Goal: Transaction & Acquisition: Download file/media

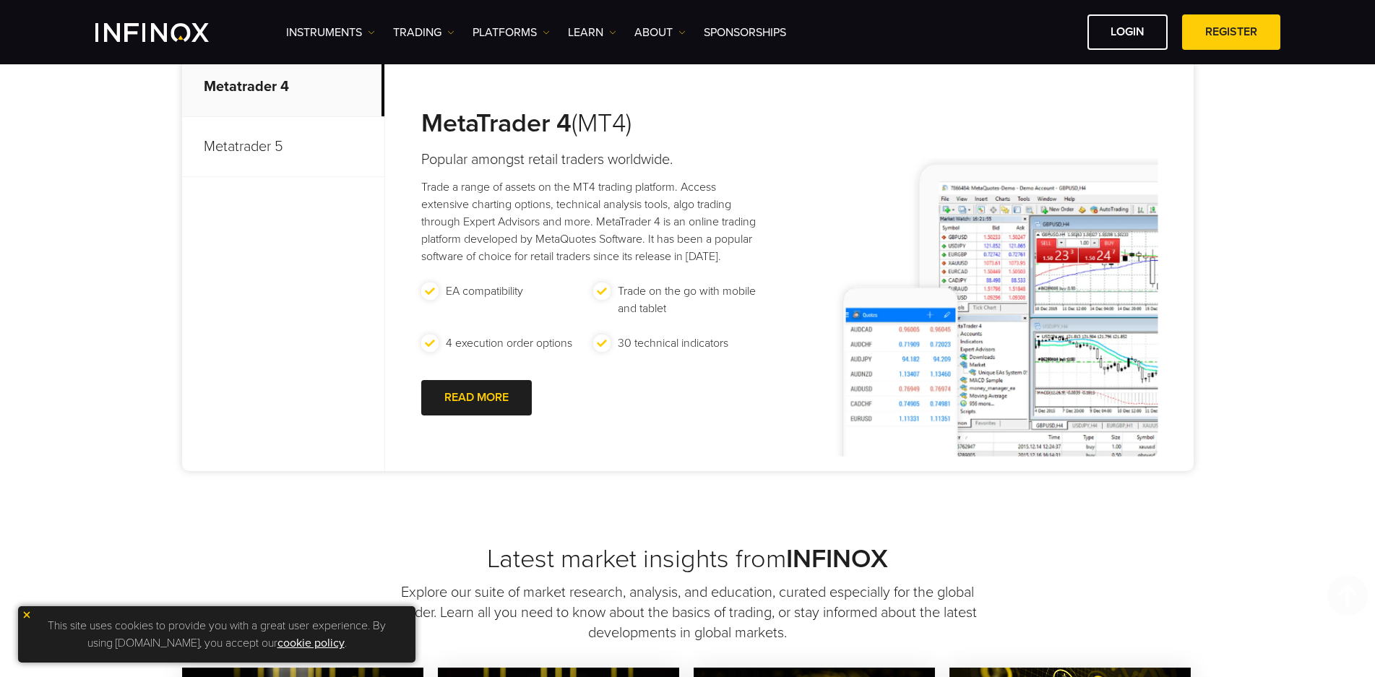
scroll to position [795, 0]
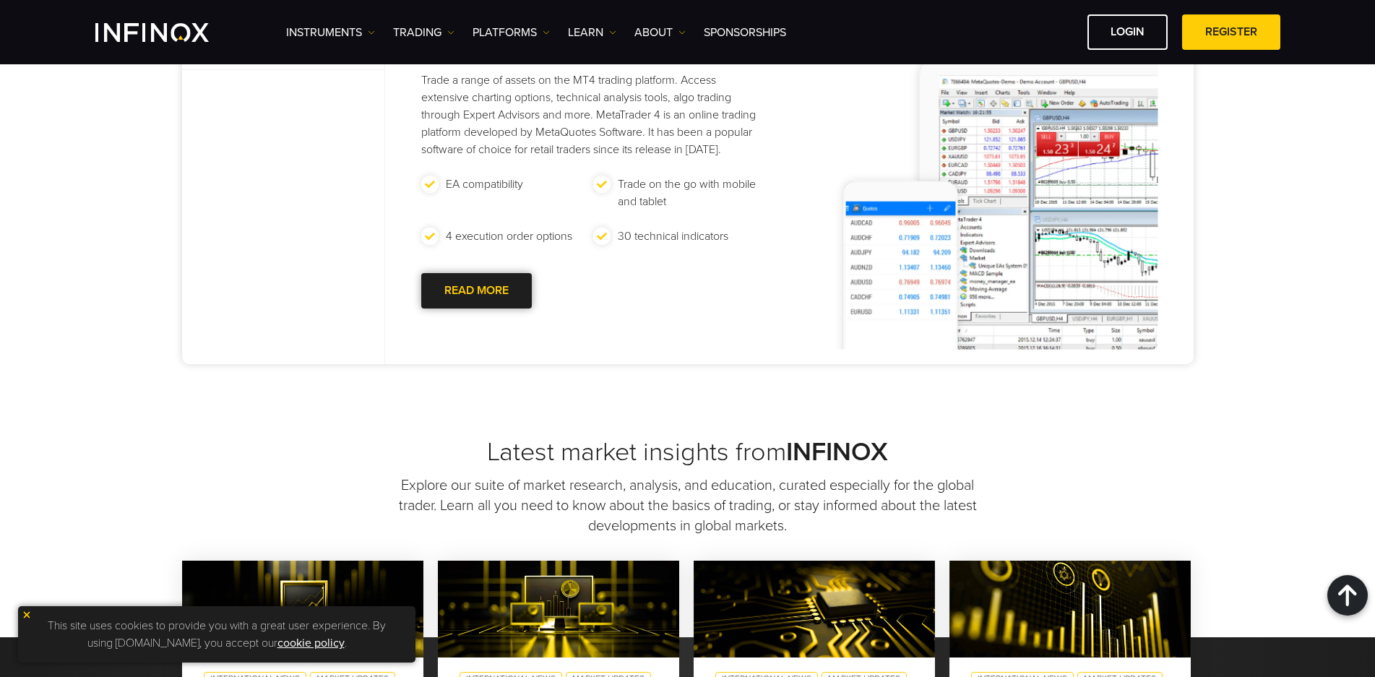
click at [476, 291] on div at bounding box center [476, 291] width 0 height 0
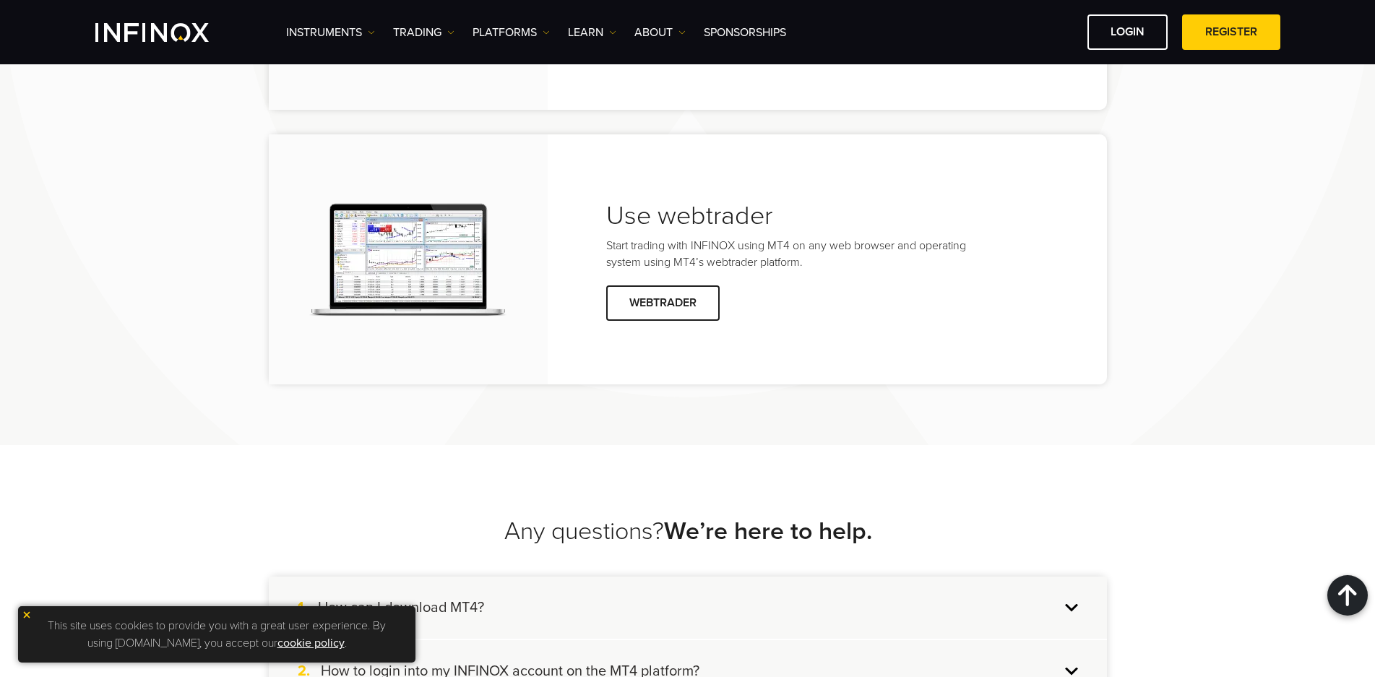
scroll to position [3035, 0]
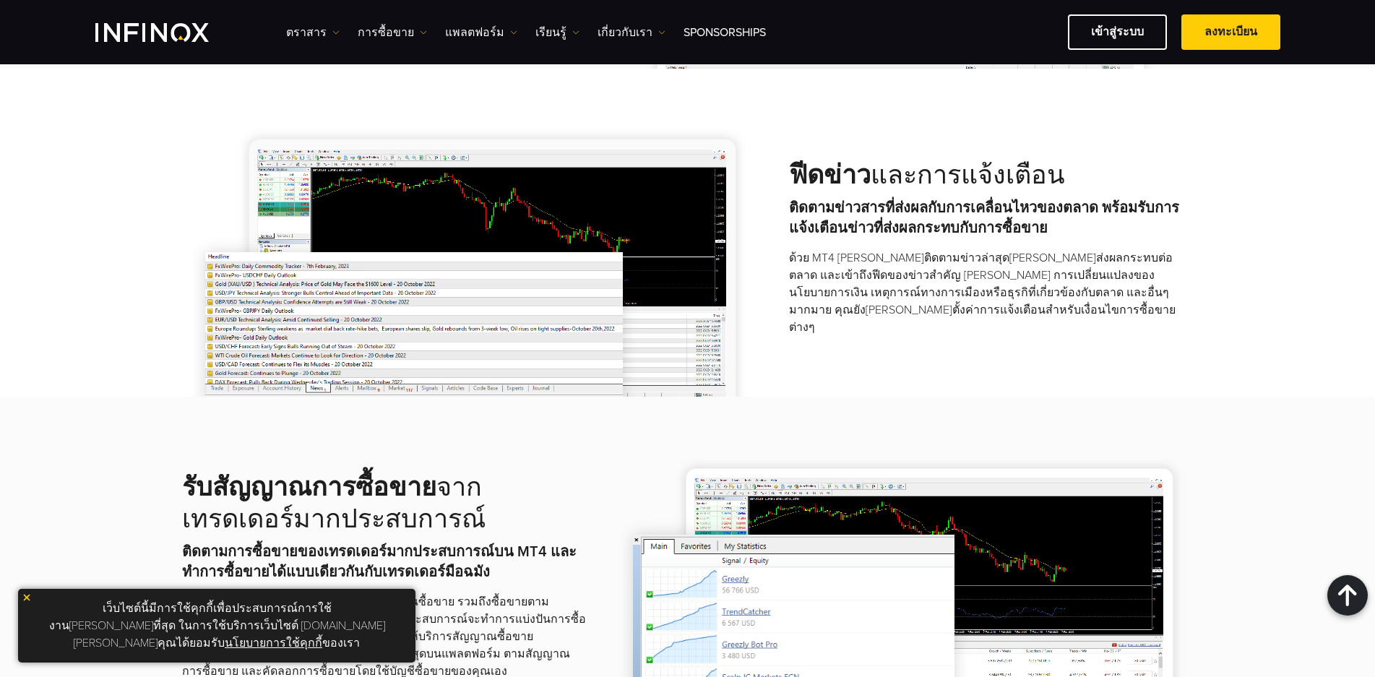
scroll to position [2457, 0]
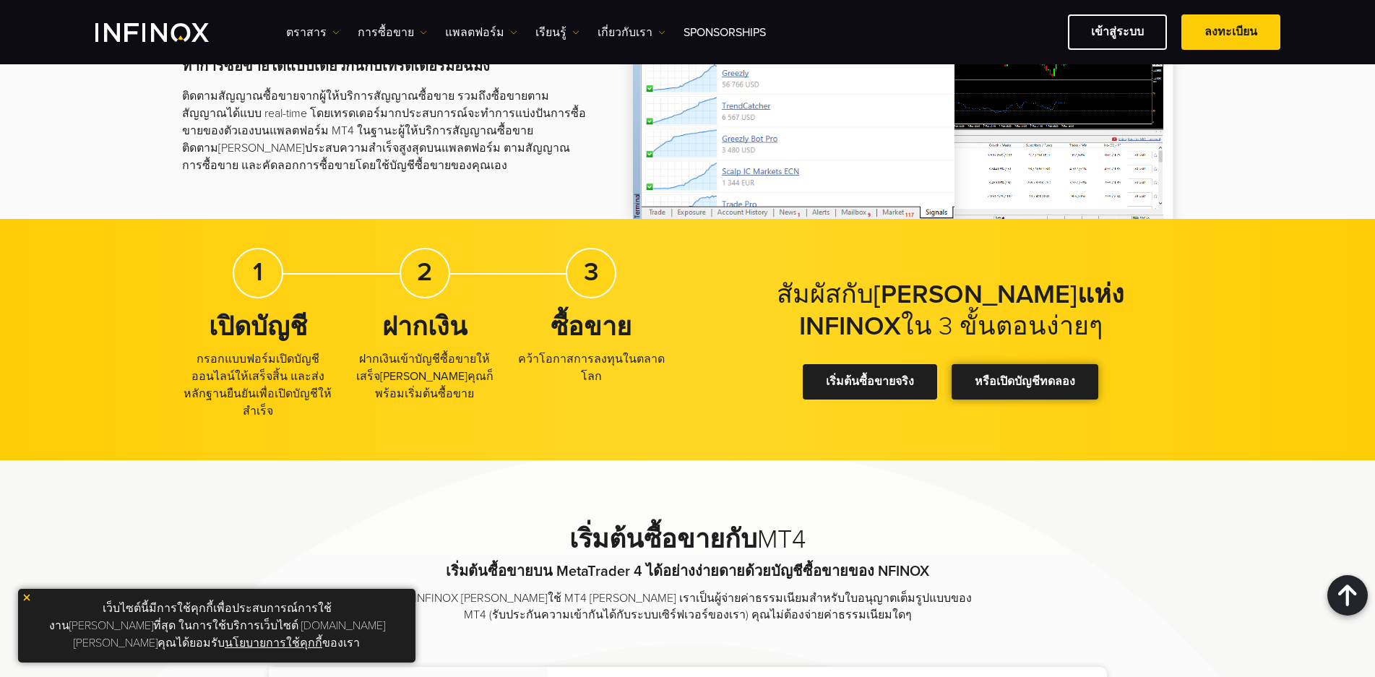
click at [1062, 364] on link "หรือเปิดบัญชีทดลอง" at bounding box center [1025, 381] width 147 height 35
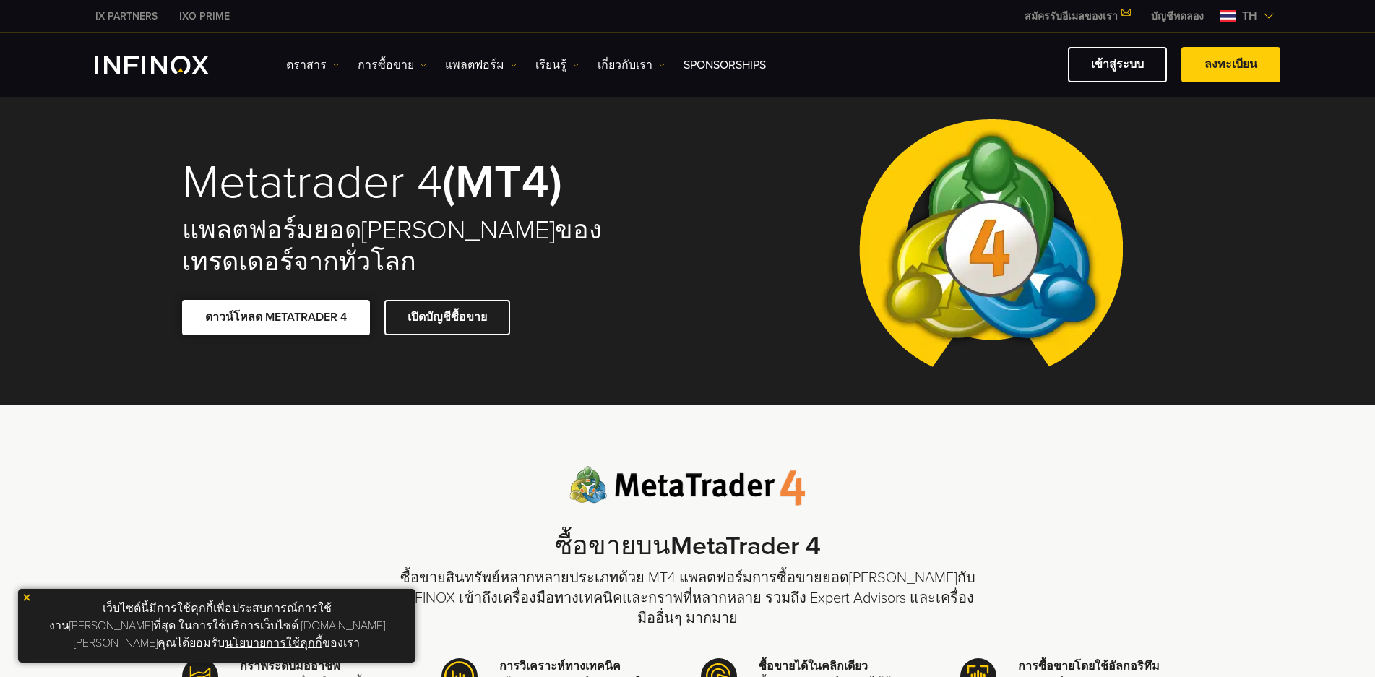
click at [276, 318] on span at bounding box center [276, 318] width 0 height 0
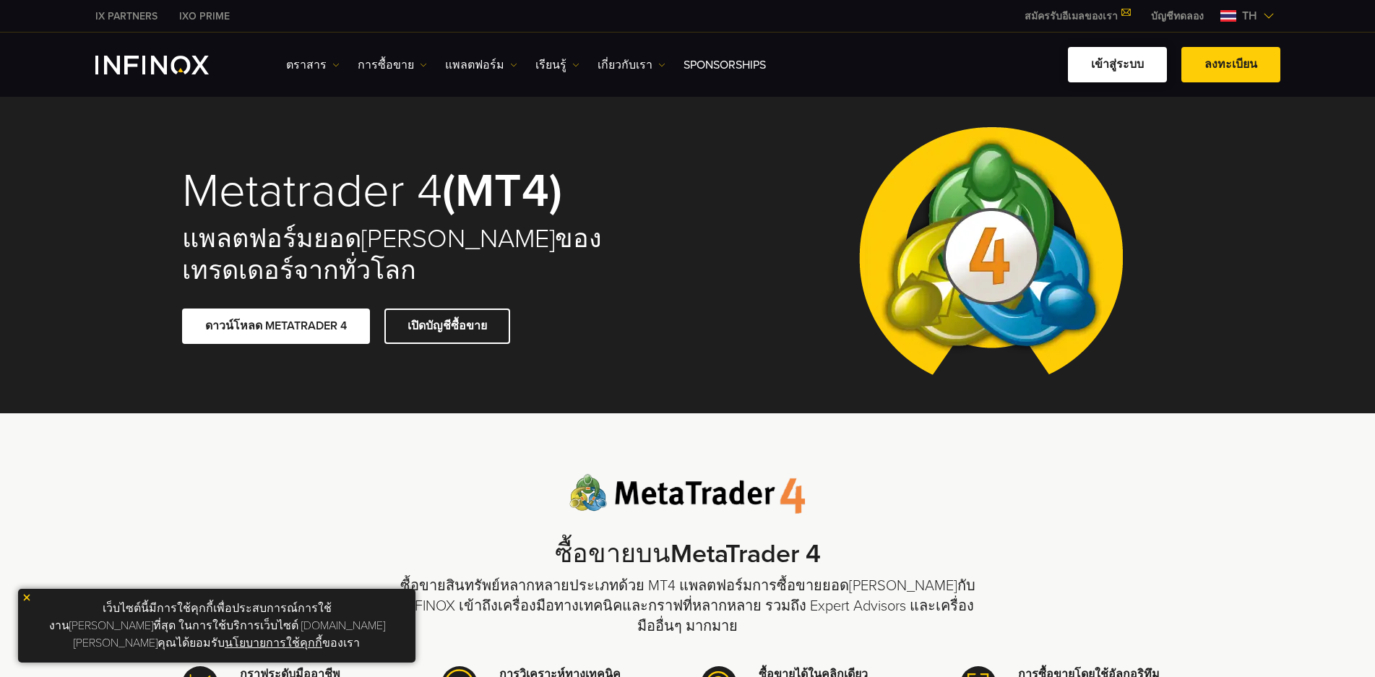
click at [1130, 61] on link "เข้าสู่ระบบ" at bounding box center [1117, 64] width 99 height 35
